Goal: Task Accomplishment & Management: Use online tool/utility

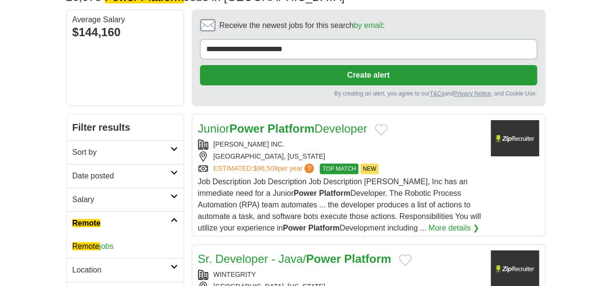
click at [72, 242] on em "Remote" at bounding box center [85, 246] width 27 height 8
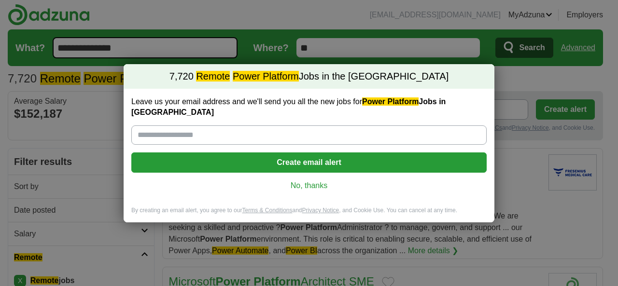
click at [313, 181] on link "No, thanks" at bounding box center [309, 186] width 340 height 11
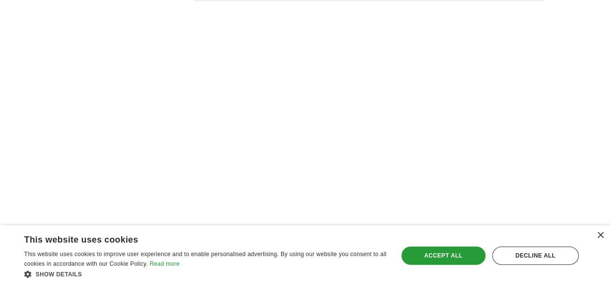
scroll to position [1850, 0]
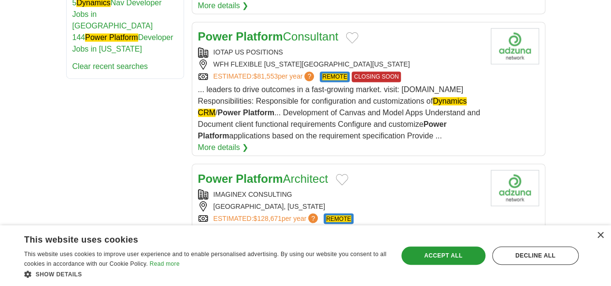
scroll to position [724, 0]
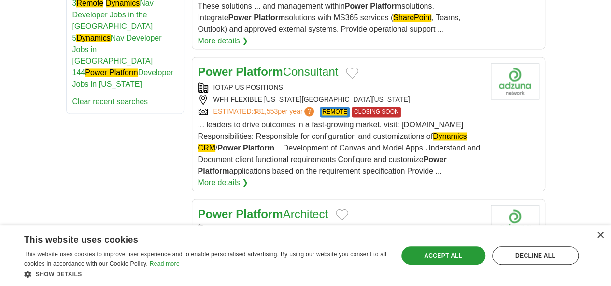
click at [198, 207] on strong "Power" at bounding box center [215, 213] width 35 height 13
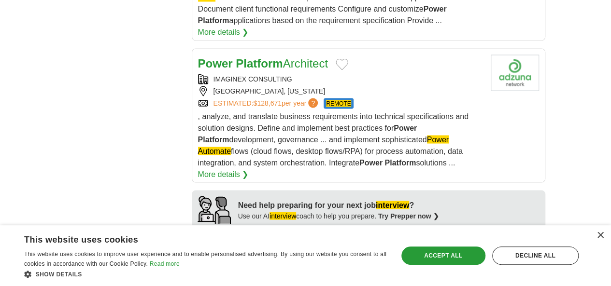
scroll to position [885, 0]
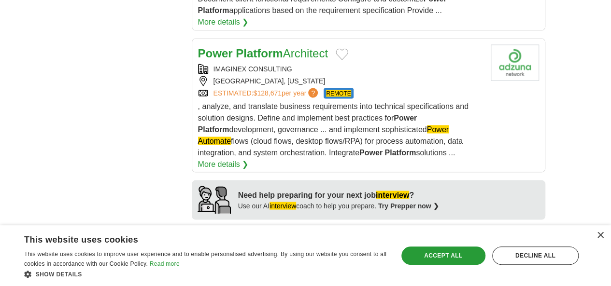
click at [201, 236] on strong "Power" at bounding box center [215, 242] width 35 height 13
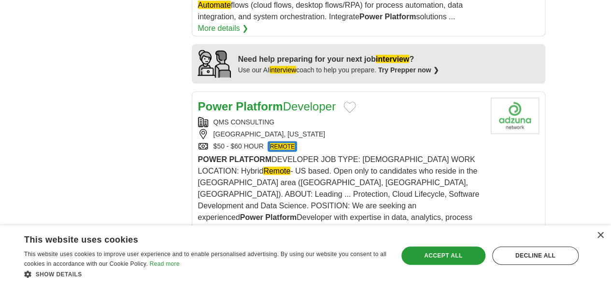
scroll to position [1045, 0]
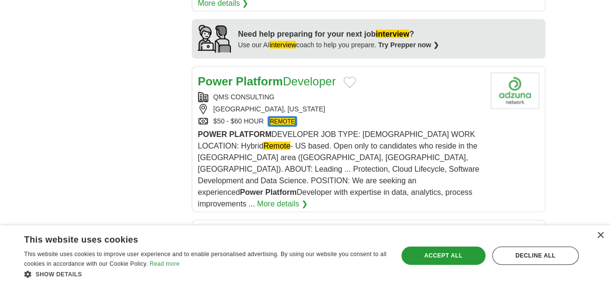
click at [260, 228] on link "Power Platform Specialist" at bounding box center [265, 234] width 135 height 13
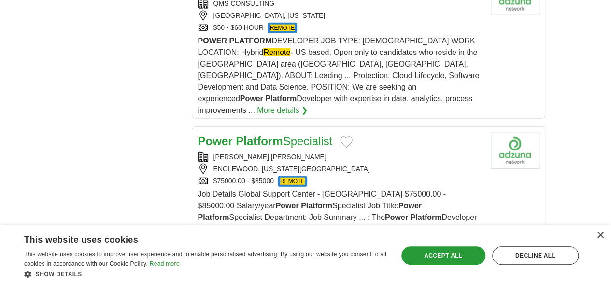
scroll to position [1126, 0]
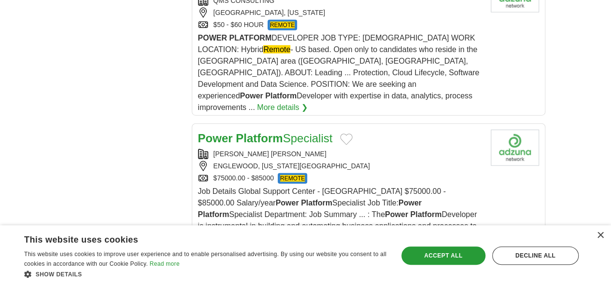
scroll to position [1207, 0]
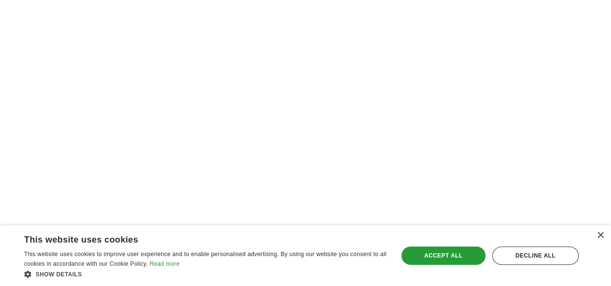
scroll to position [1877, 0]
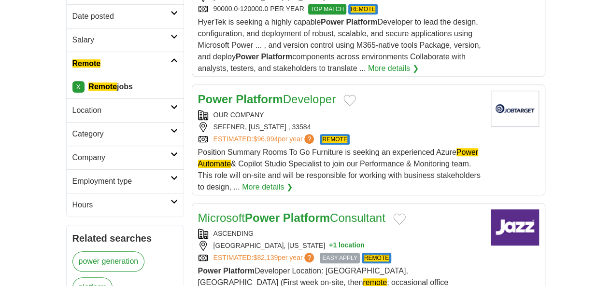
drag, startPoint x: 246, startPoint y: 38, endPoint x: 258, endPoint y: 43, distance: 12.7
click at [258, 93] on link "Power Platform Developer" at bounding box center [267, 99] width 138 height 13
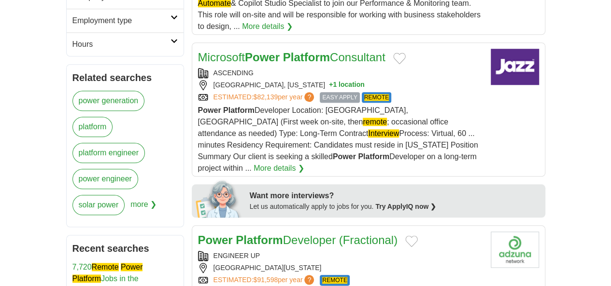
scroll to position [483, 0]
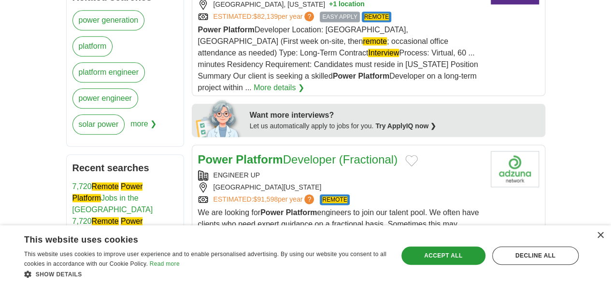
click at [288, 153] on link "Power Platform Developer (Fractional)" at bounding box center [297, 159] width 199 height 13
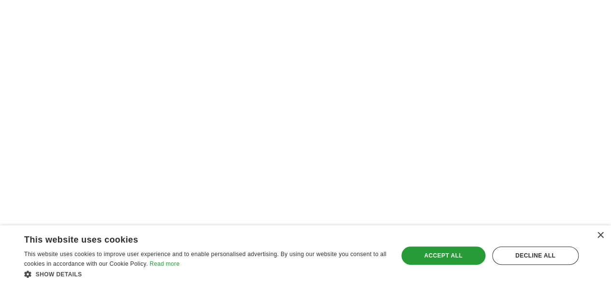
scroll to position [1961, 0]
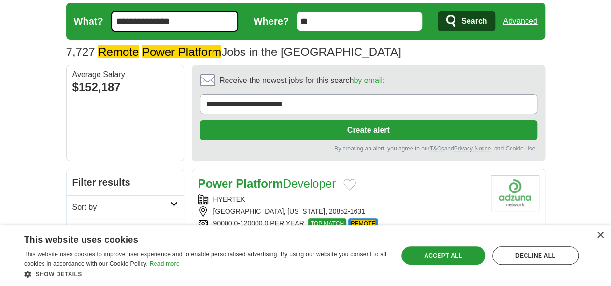
scroll to position [0, 0]
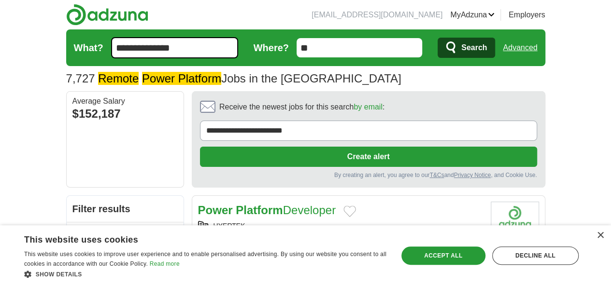
click at [139, 49] on input "**********" at bounding box center [174, 47] width 127 height 21
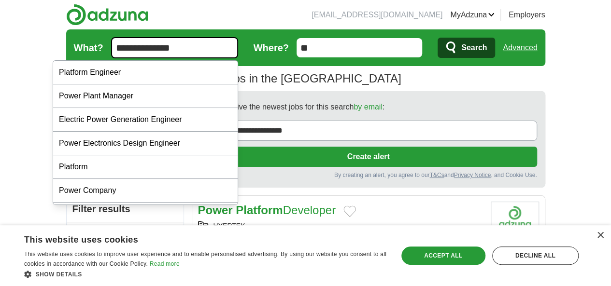
click at [139, 49] on input "**********" at bounding box center [174, 47] width 127 height 21
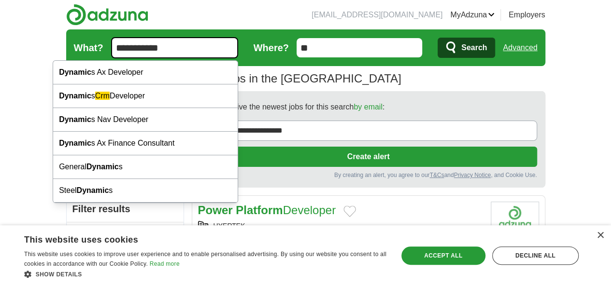
type input "**********"
click at [437, 38] on button "Search" at bounding box center [465, 48] width 57 height 20
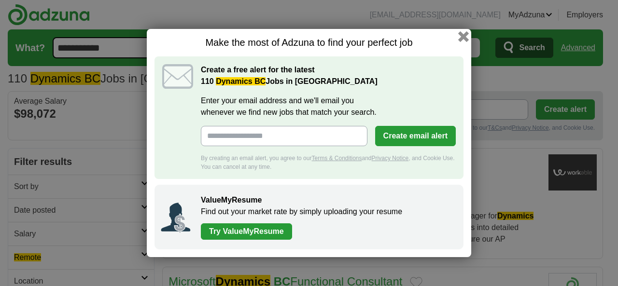
click at [463, 37] on button "button" at bounding box center [463, 36] width 11 height 11
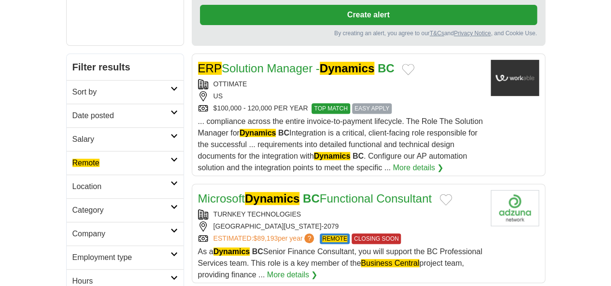
scroll to position [161, 0]
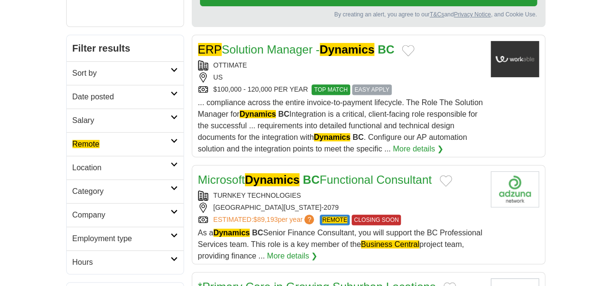
click at [72, 140] on em "Remote" at bounding box center [85, 144] width 27 height 8
click at [72, 163] on em "Remote" at bounding box center [85, 167] width 27 height 8
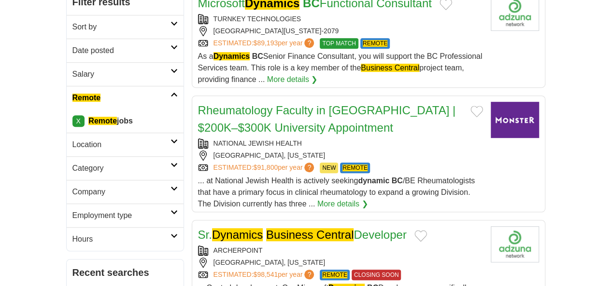
scroll to position [241, 0]
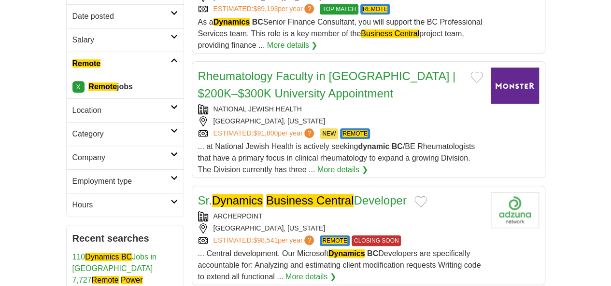
click at [266, 194] on em "Business Central" at bounding box center [309, 200] width 87 height 13
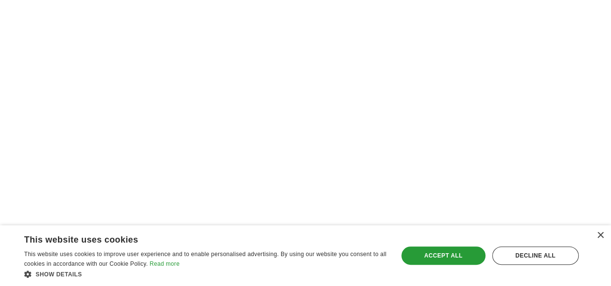
scroll to position [1783, 0]
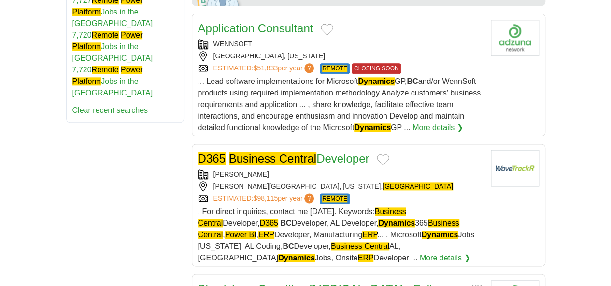
scroll to position [563, 0]
